Goal: Find specific page/section: Find specific page/section

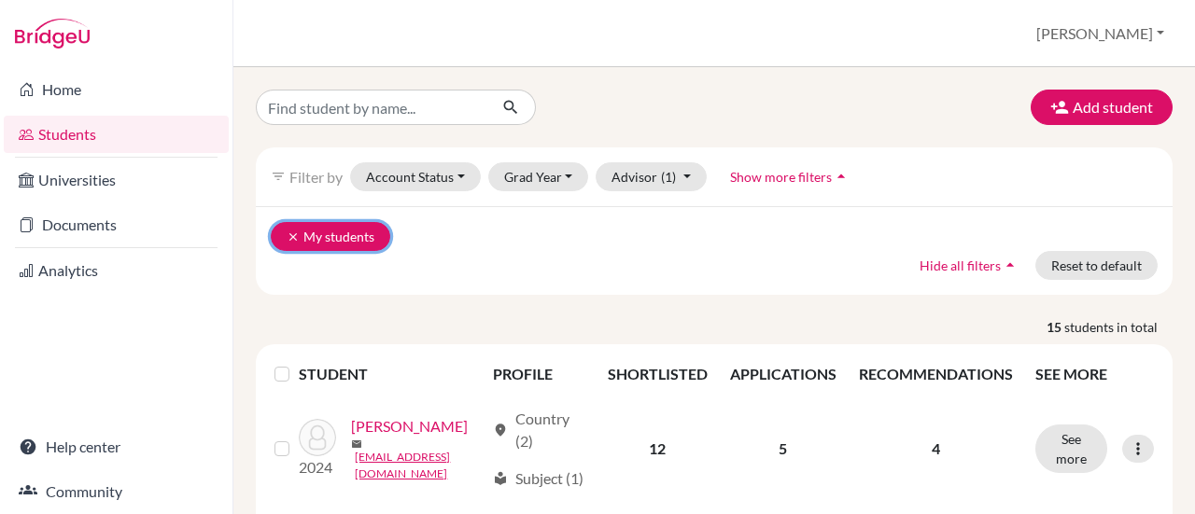
click at [306, 234] on button "clear My students" at bounding box center [331, 236] width 120 height 29
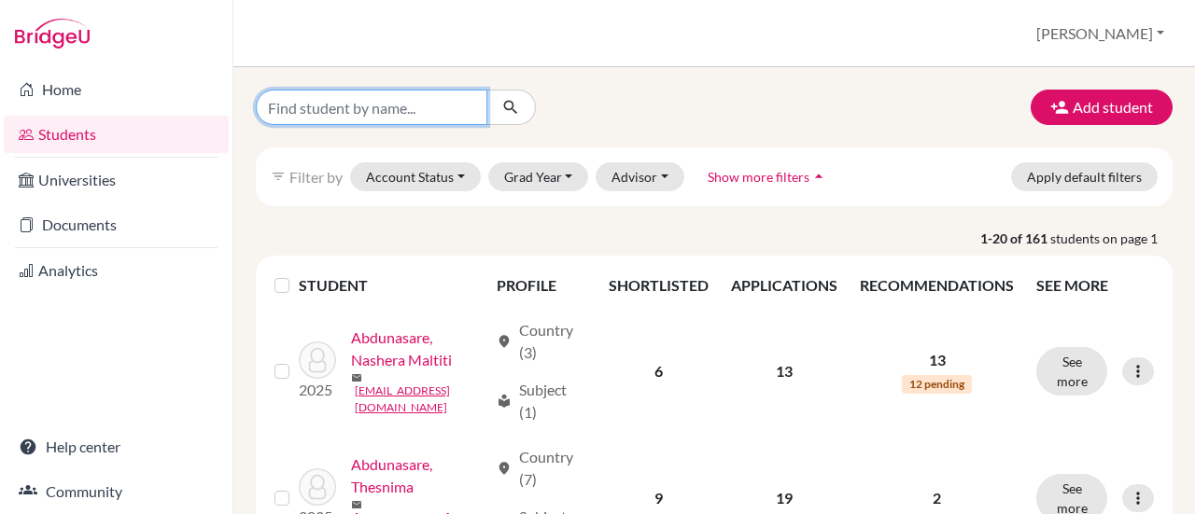
click at [424, 109] on input "Find student by name..." at bounding box center [372, 107] width 232 height 35
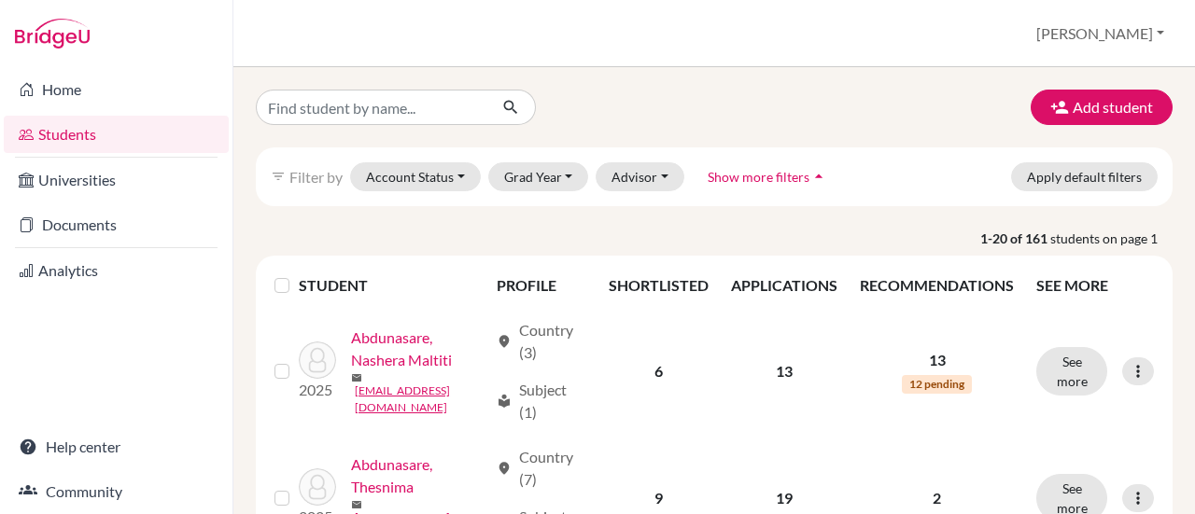
click at [586, 243] on p "1-20 of 161 students on page 1" at bounding box center [714, 239] width 945 height 20
click at [767, 169] on span "Show more filters" at bounding box center [759, 177] width 102 height 16
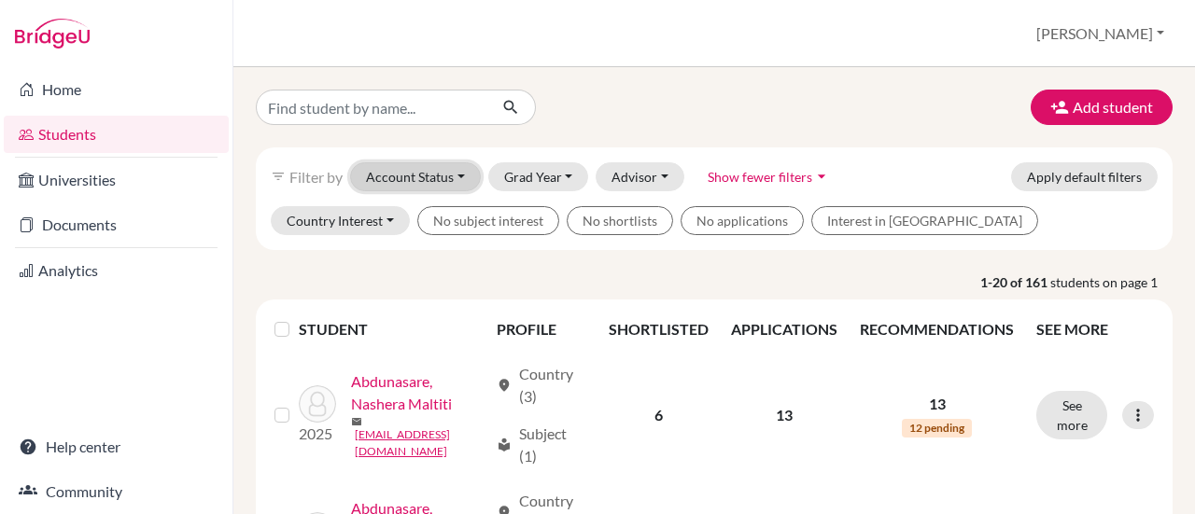
click at [432, 175] on button "Account Status" at bounding box center [415, 176] width 131 height 29
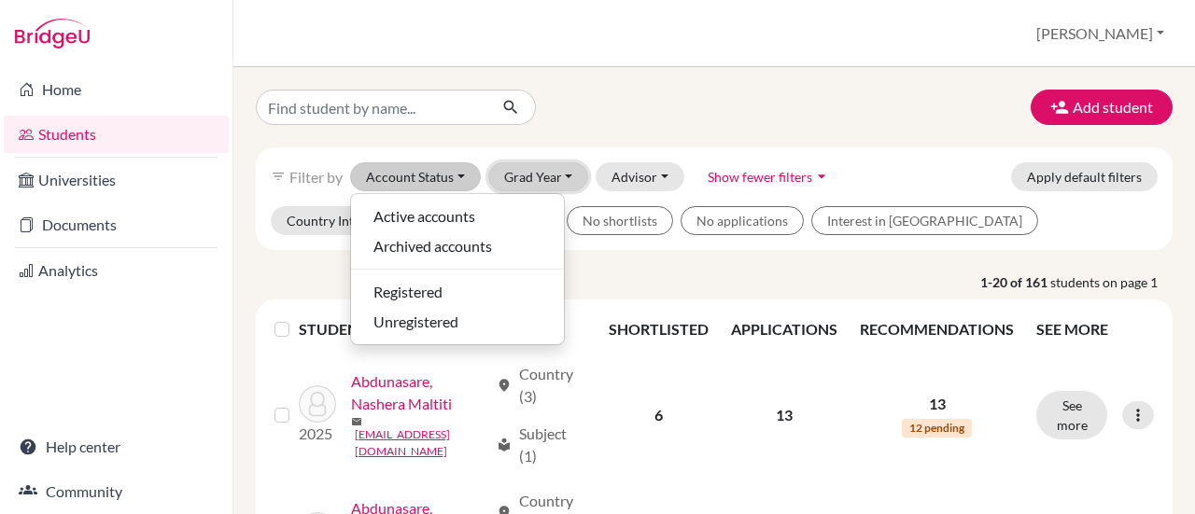
click at [562, 176] on button "Grad Year" at bounding box center [538, 176] width 101 height 29
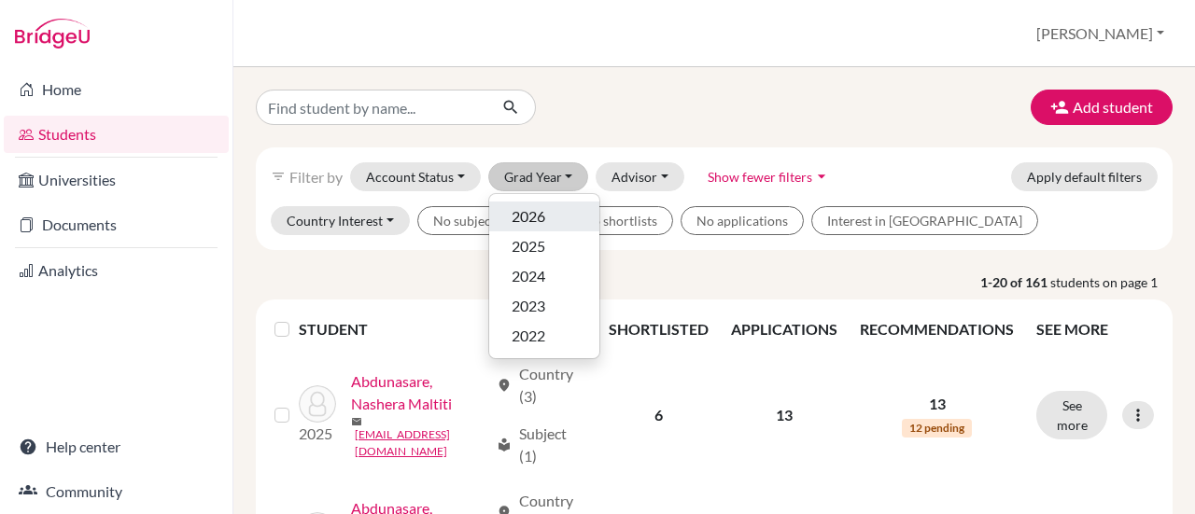
click at [553, 209] on div "2026" at bounding box center [544, 216] width 65 height 22
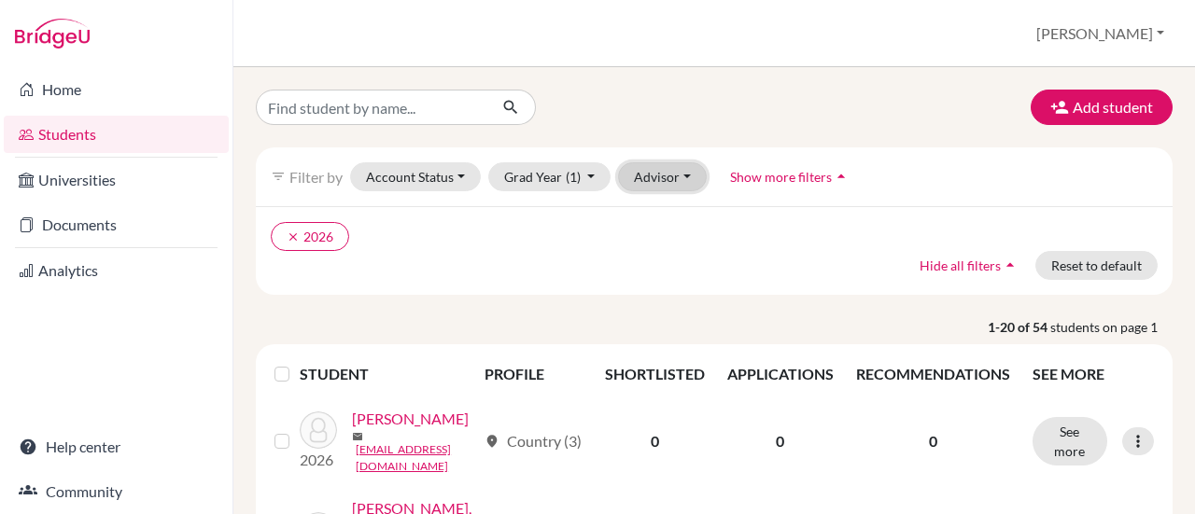
click at [655, 178] on button "Advisor" at bounding box center [662, 176] width 89 height 29
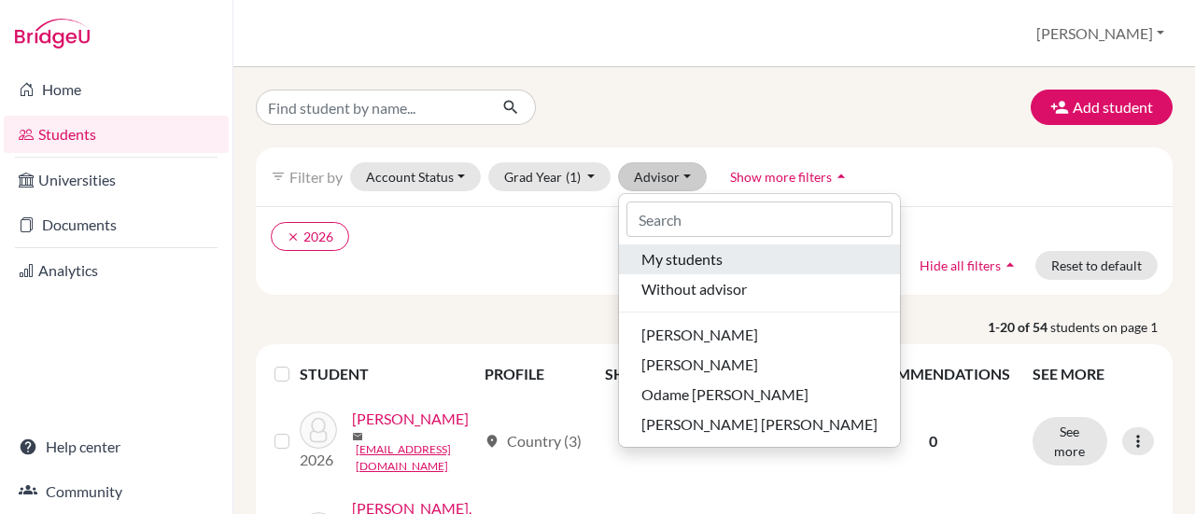
click at [675, 251] on span "My students" at bounding box center [681, 259] width 81 height 22
